Goal: Navigation & Orientation: Find specific page/section

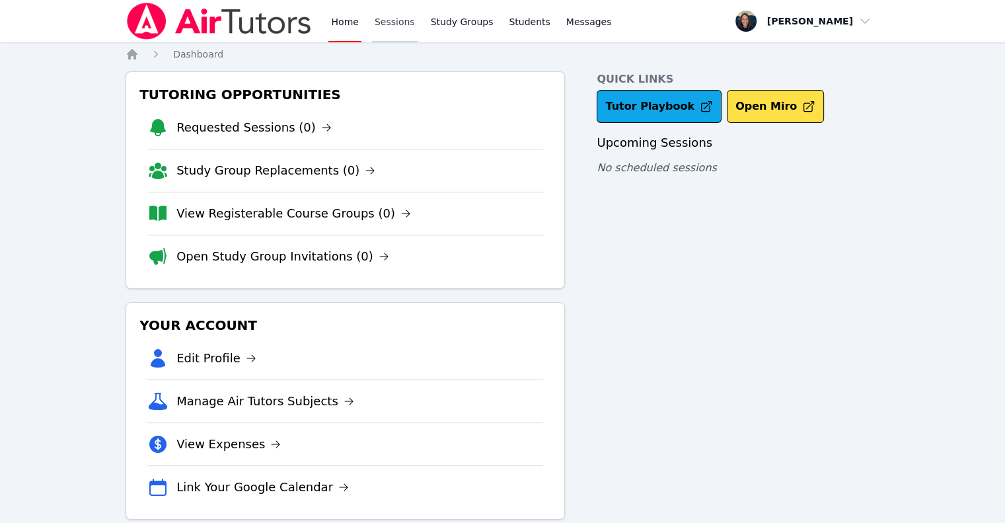
click at [372, 22] on link "Sessions" at bounding box center [395, 21] width 46 height 42
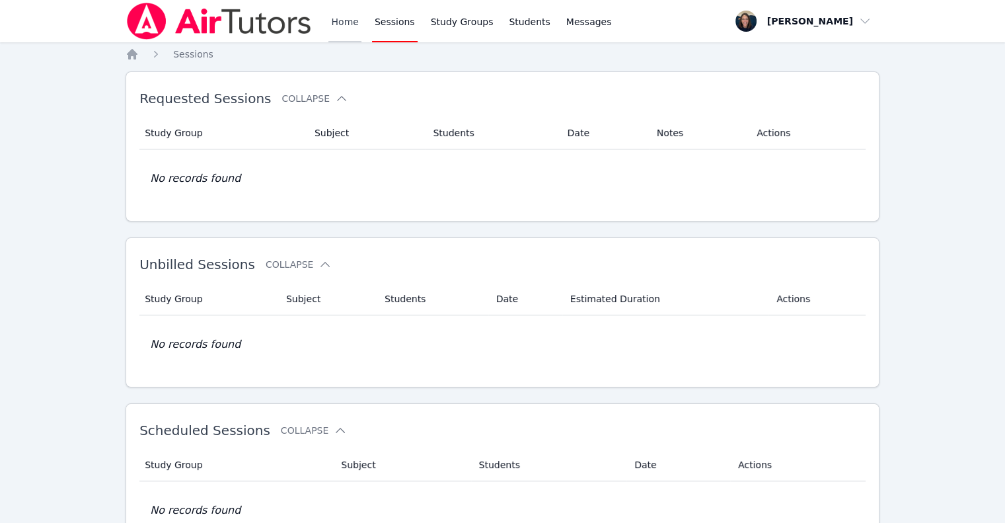
click at [351, 23] on link "Home" at bounding box center [344, 21] width 32 height 42
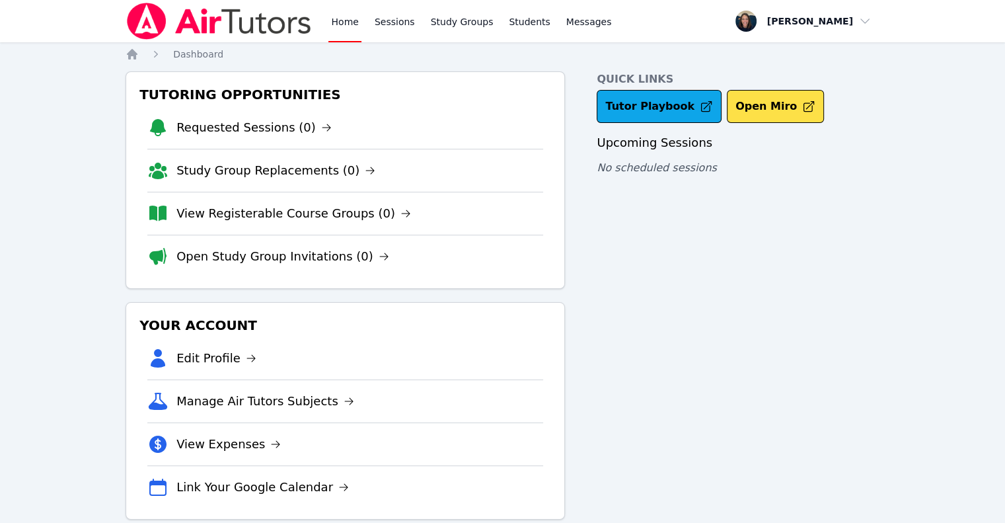
click at [351, 23] on link "Home" at bounding box center [344, 21] width 32 height 42
click at [309, 217] on link "View Registerable Course Groups (0)" at bounding box center [293, 213] width 235 height 18
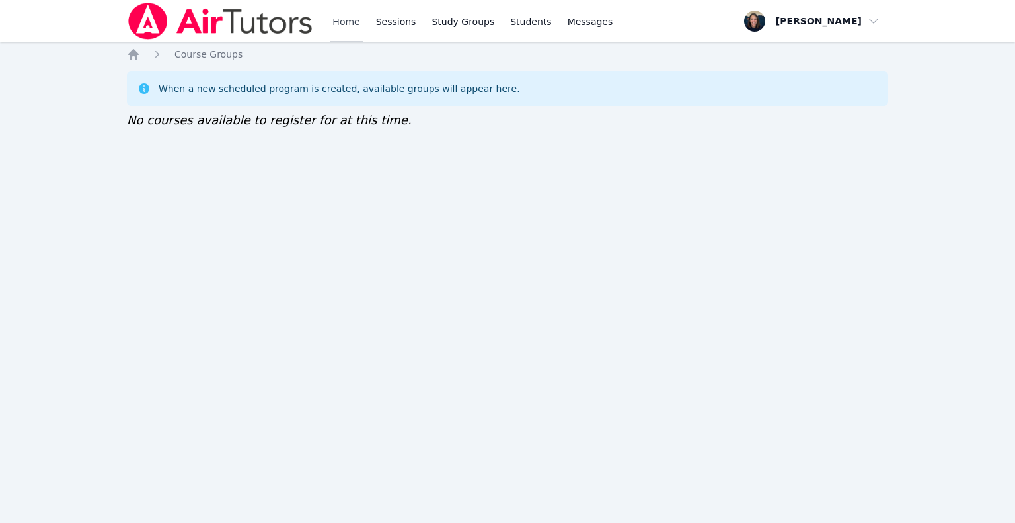
click at [338, 29] on link "Home" at bounding box center [346, 21] width 32 height 42
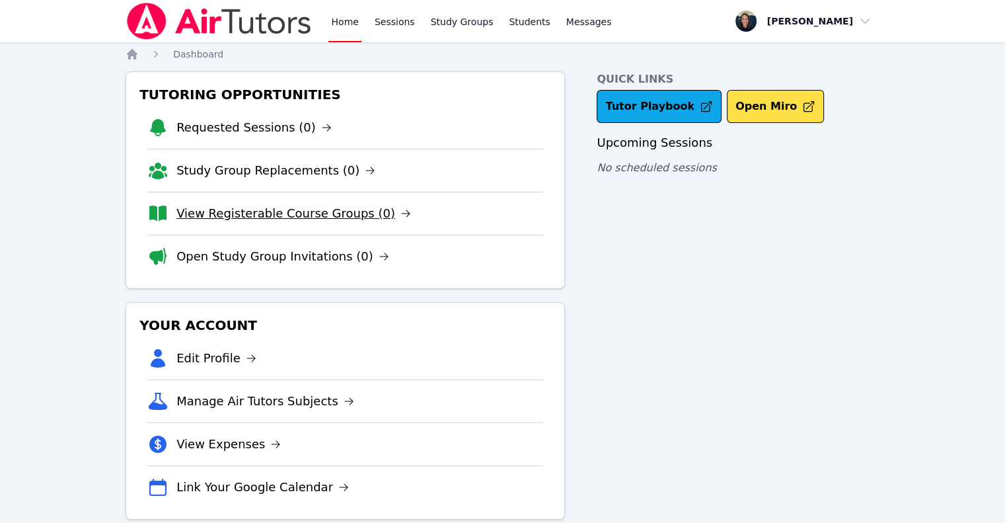
click at [238, 206] on link "View Registerable Course Groups (0)" at bounding box center [293, 213] width 235 height 18
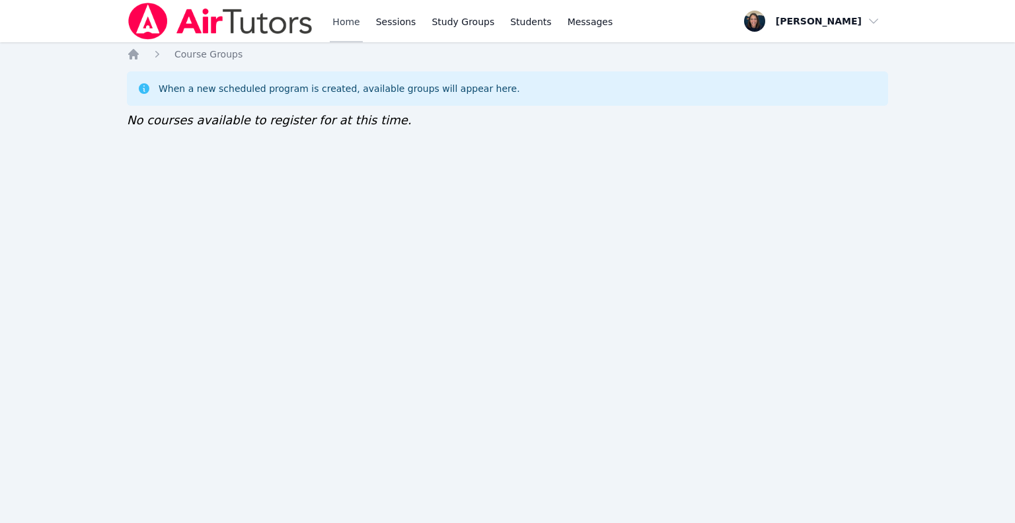
click at [342, 24] on link "Home" at bounding box center [346, 21] width 32 height 42
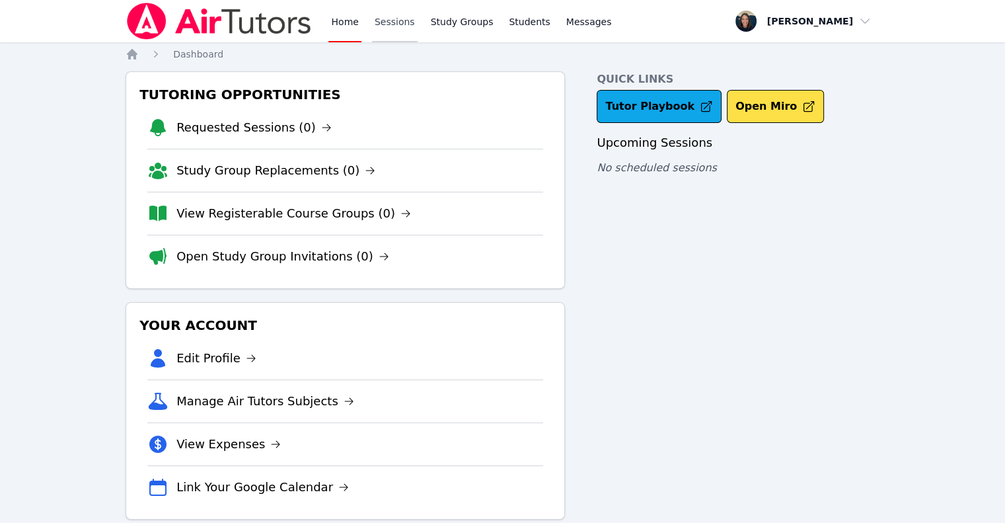
click at [384, 22] on link "Sessions" at bounding box center [395, 21] width 46 height 42
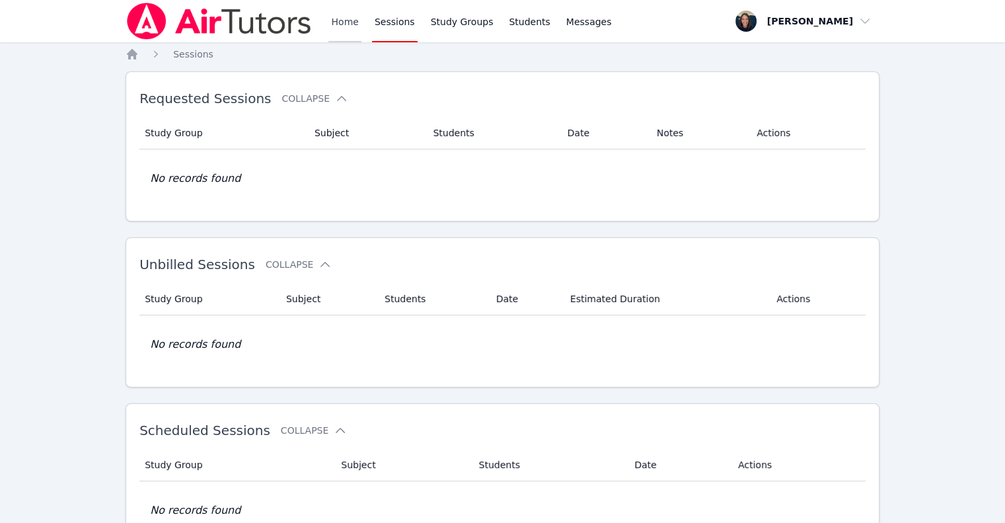
click at [352, 24] on link "Home" at bounding box center [344, 21] width 32 height 42
